Goal: Task Accomplishment & Management: Use online tool/utility

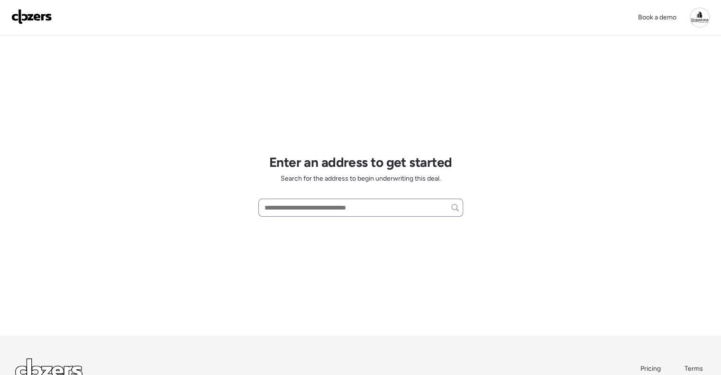
click at [295, 215] on div at bounding box center [360, 208] width 205 height 18
click at [296, 212] on input "text" at bounding box center [361, 207] width 196 height 13
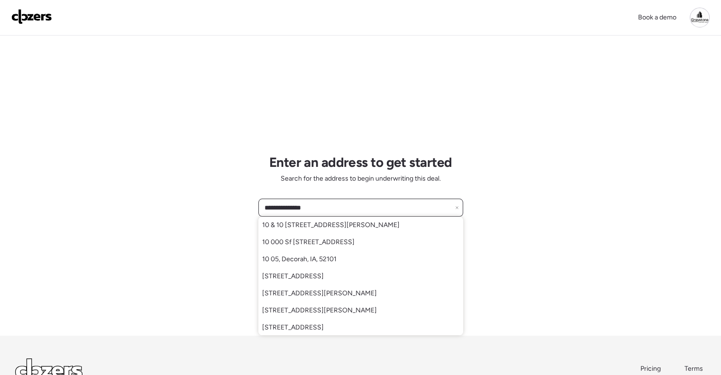
click at [345, 209] on input "**********" at bounding box center [361, 207] width 196 height 13
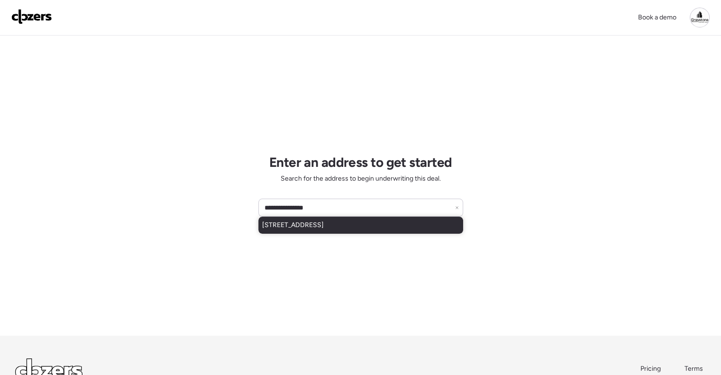
click at [324, 223] on span "[STREET_ADDRESS]" at bounding box center [293, 224] width 62 height 9
type input "**********"
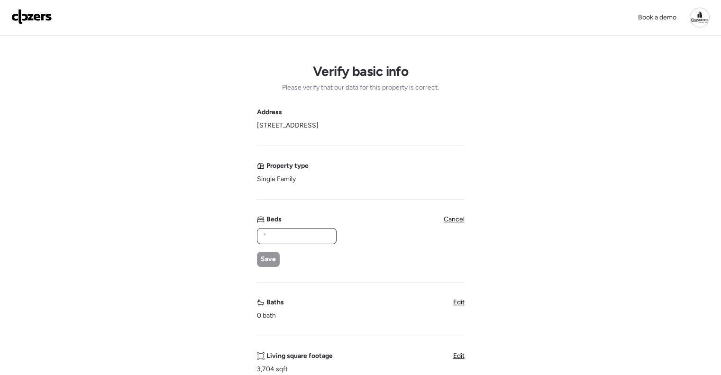
click at [285, 235] on input "text" at bounding box center [296, 235] width 71 height 13
type input "*"
click at [267, 267] on div "Address [STREET_ADDRESS] Property type Single Family Beds * Save Cancel Baths 0…" at bounding box center [361, 383] width 208 height 550
click at [267, 265] on div "Save" at bounding box center [268, 259] width 23 height 15
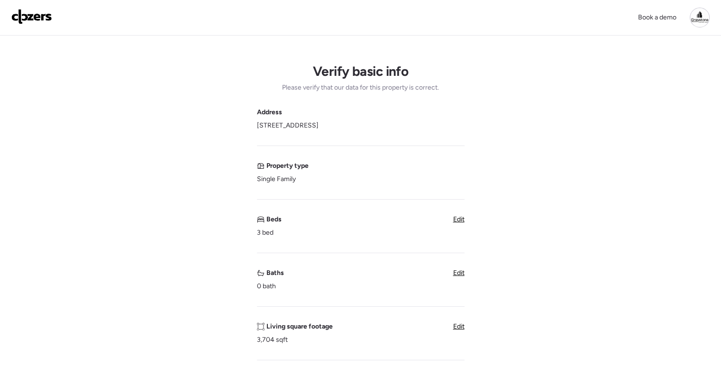
click at [461, 274] on span "Edit" at bounding box center [458, 273] width 11 height 8
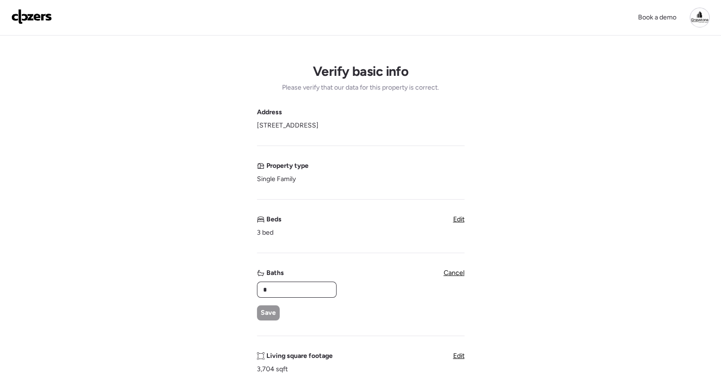
drag, startPoint x: 286, startPoint y: 290, endPoint x: 245, endPoint y: 290, distance: 41.2
type input "*"
click at [281, 311] on div "* Save" at bounding box center [296, 301] width 79 height 39
click at [274, 312] on span "Save" at bounding box center [268, 312] width 15 height 9
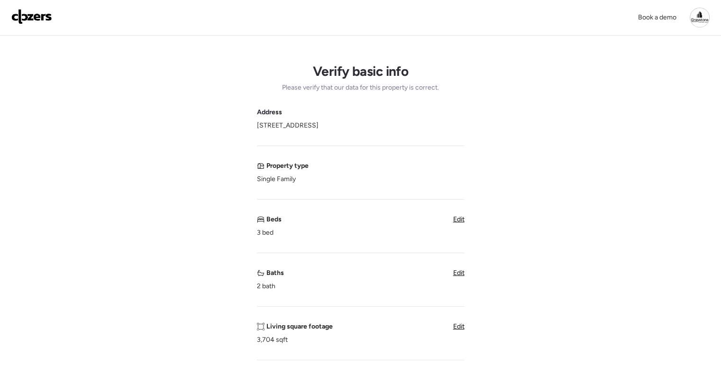
click at [453, 328] on span "Edit" at bounding box center [458, 326] width 11 height 8
drag, startPoint x: 260, startPoint y: 338, endPoint x: 225, endPoint y: 337, distance: 34.6
type input "****"
click at [274, 366] on span "Save" at bounding box center [268, 366] width 15 height 9
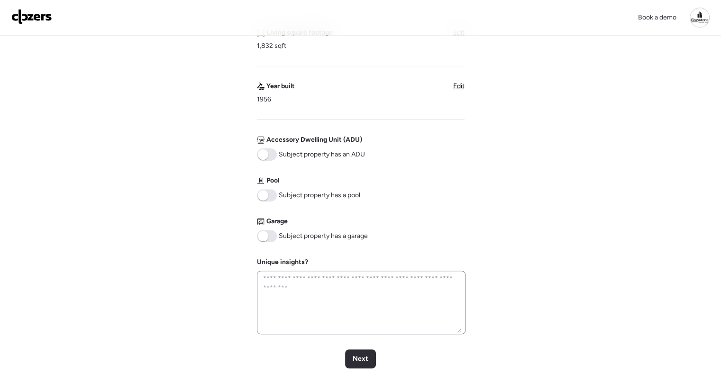
scroll to position [379, 0]
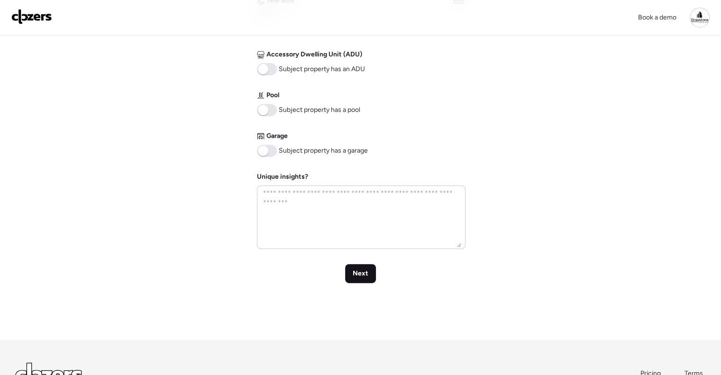
click at [361, 274] on span "Next" at bounding box center [361, 273] width 16 height 9
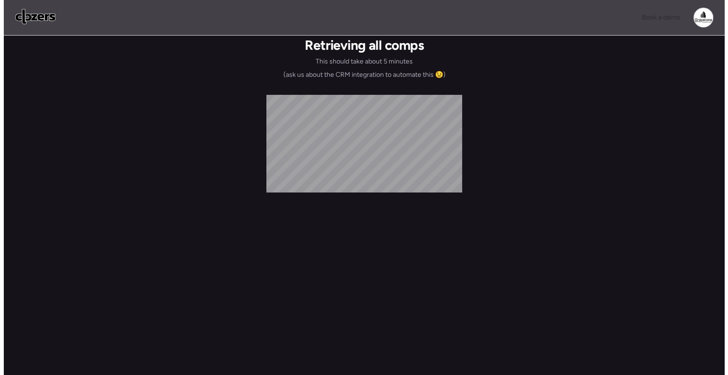
scroll to position [0, 0]
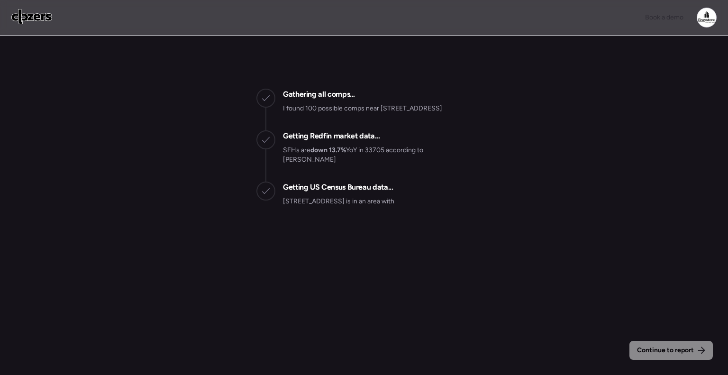
click at [442, 123] on div "I found 100 possible comps near [STREET_ADDRESS]" at bounding box center [362, 113] width 159 height 19
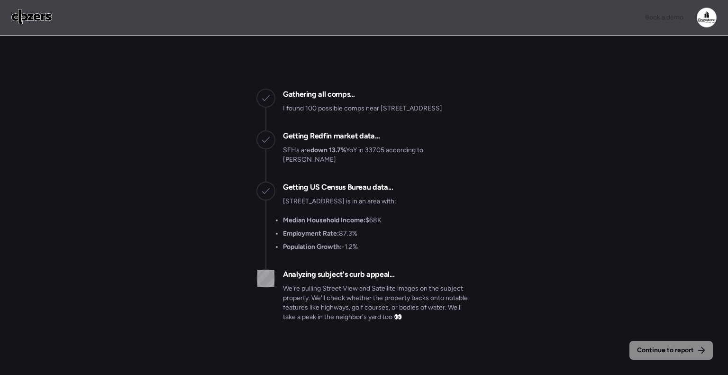
click at [379, 82] on div "Gathering all comps... I found 100 possible comps near [STREET_ADDRESS] Getting…" at bounding box center [363, 205] width 215 height 264
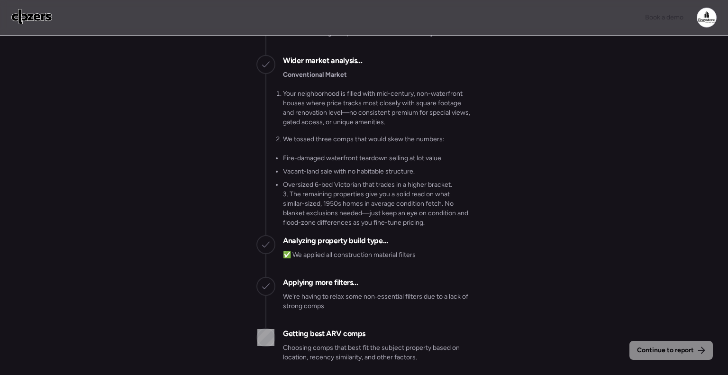
click at [468, 121] on ol "Your neighborhood is filled with mid-century, non-waterfront houses where price…" at bounding box center [377, 116] width 189 height 55
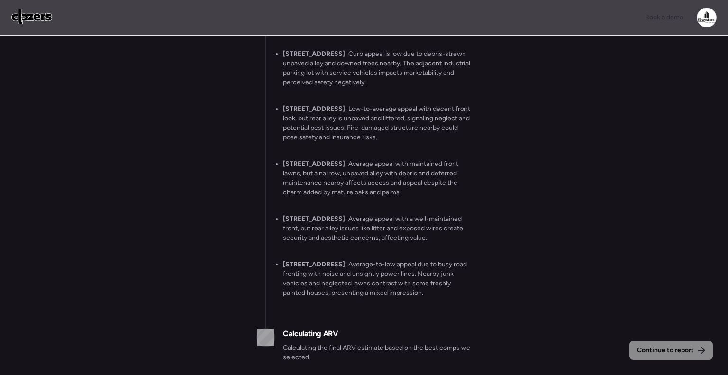
click at [476, 123] on div "Continue to report Gathering all comps... I found 100 possible comps near [STRE…" at bounding box center [364, 207] width 728 height 342
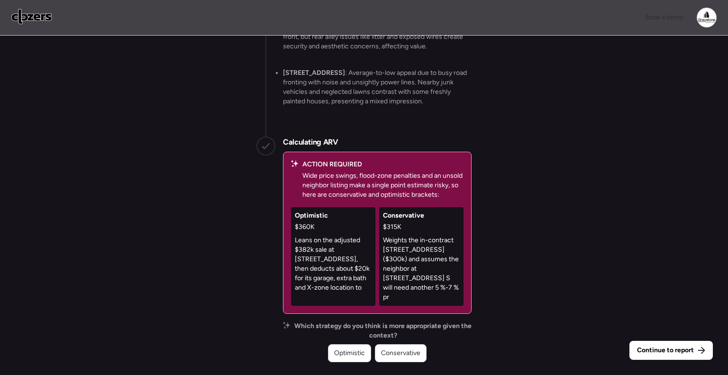
click at [672, 339] on div "Continue to report Gathering all comps... I found 100 possible comps near [STRE…" at bounding box center [364, 207] width 728 height 342
click at [667, 343] on div "Continue to report" at bounding box center [670, 350] width 83 height 19
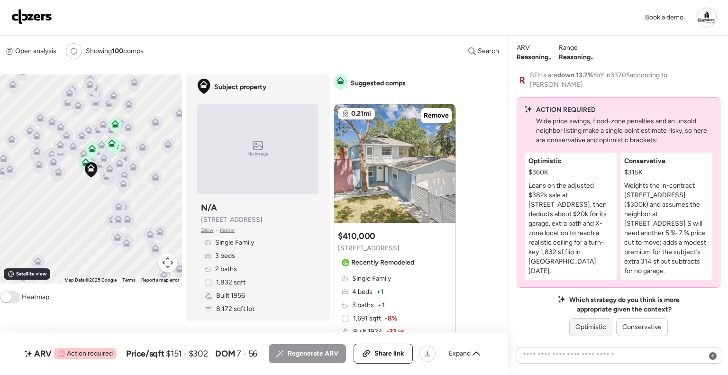
click at [599, 323] on span "Optimistic" at bounding box center [590, 326] width 31 height 9
